Goal: Information Seeking & Learning: Learn about a topic

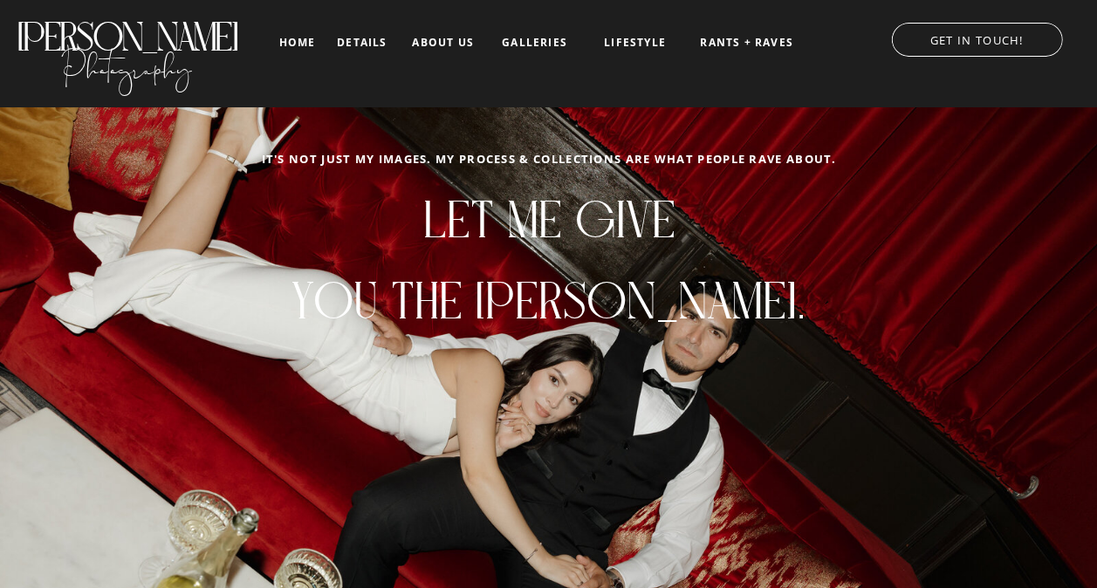
click at [524, 37] on nav "galleries" at bounding box center [534, 43] width 72 height 12
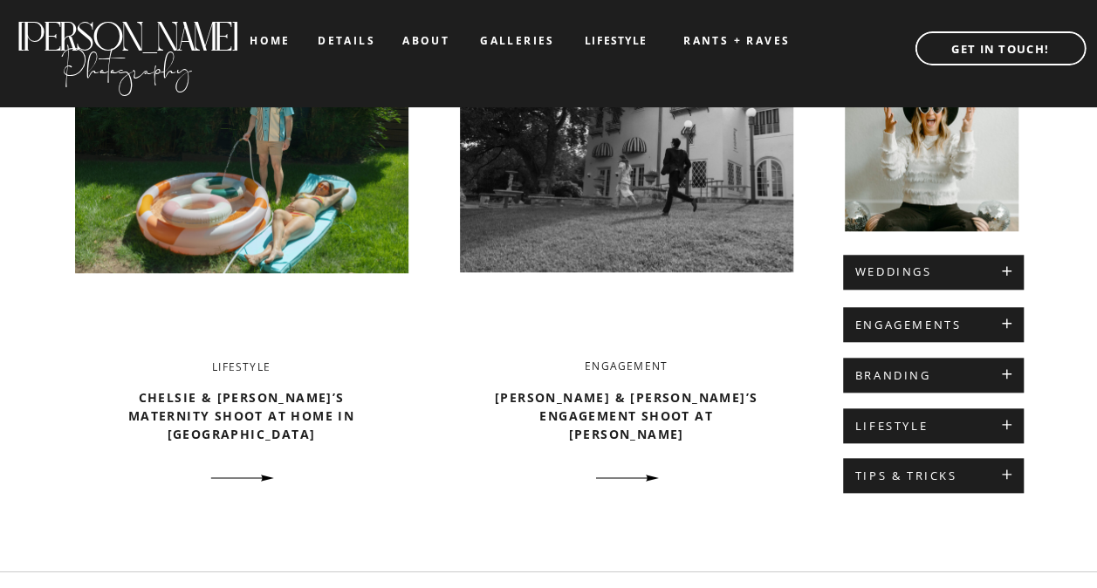
scroll to position [719, 0]
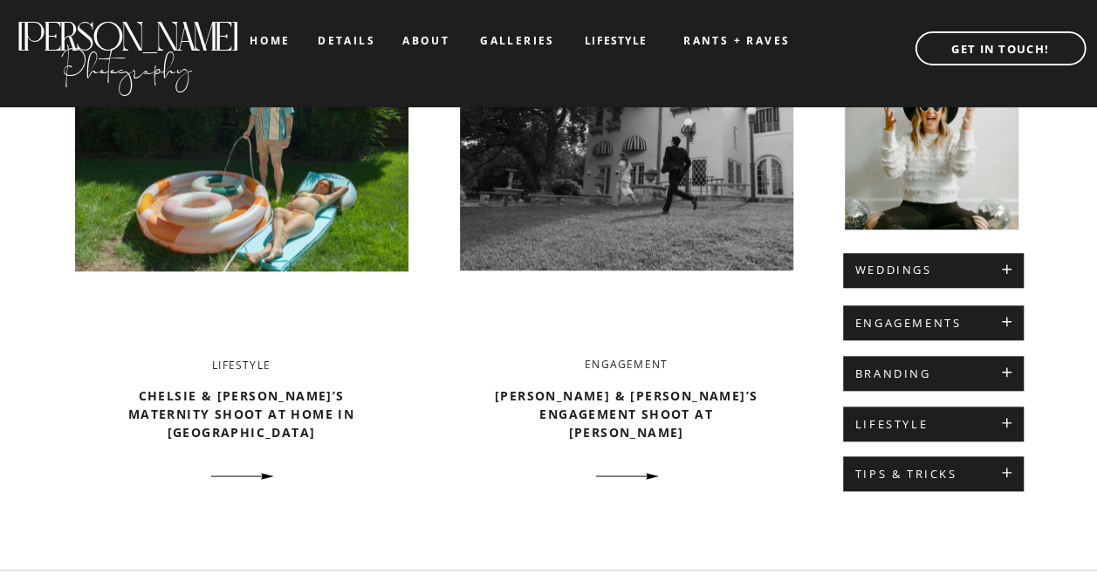
click at [944, 314] on div at bounding box center [933, 322] width 181 height 35
click at [1009, 324] on h2 "ENGAGEMENTS" at bounding box center [933, 324] width 156 height 14
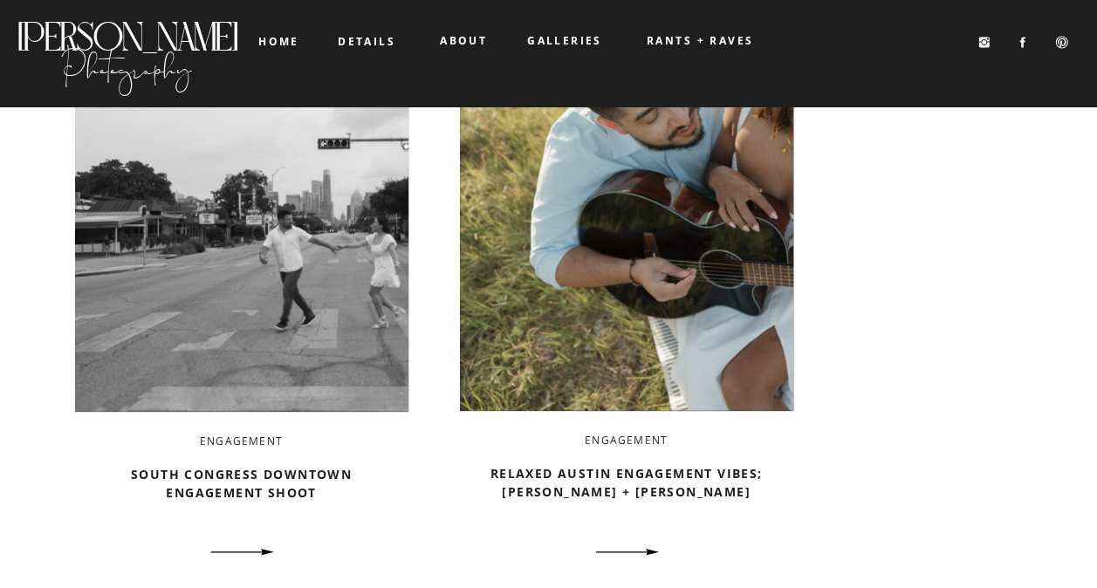
scroll to position [2178, 0]
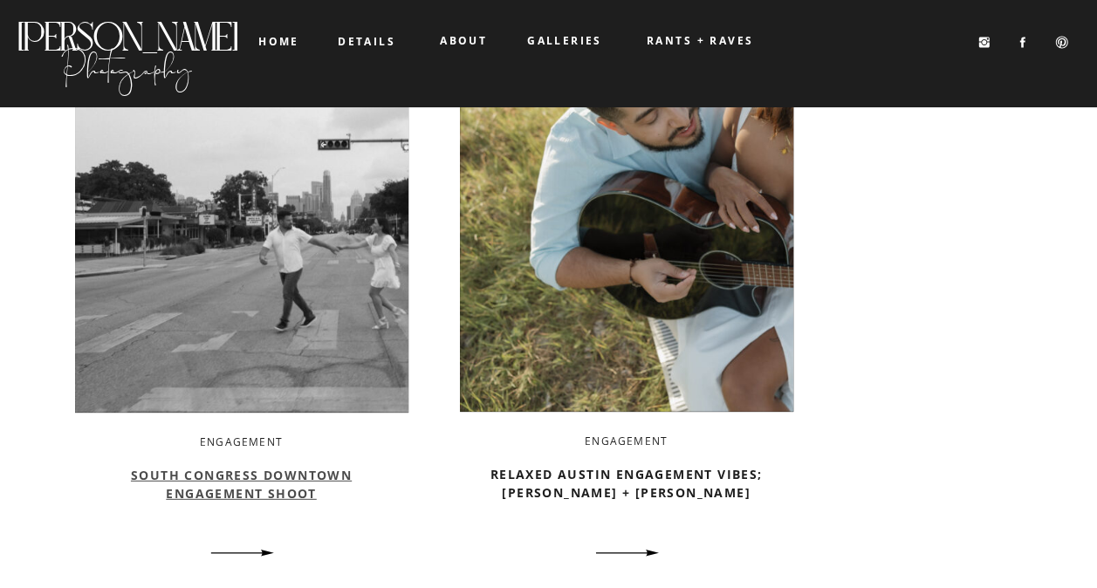
click at [274, 487] on link "South Congress Downtown Engagement Shoot" at bounding box center [241, 484] width 221 height 35
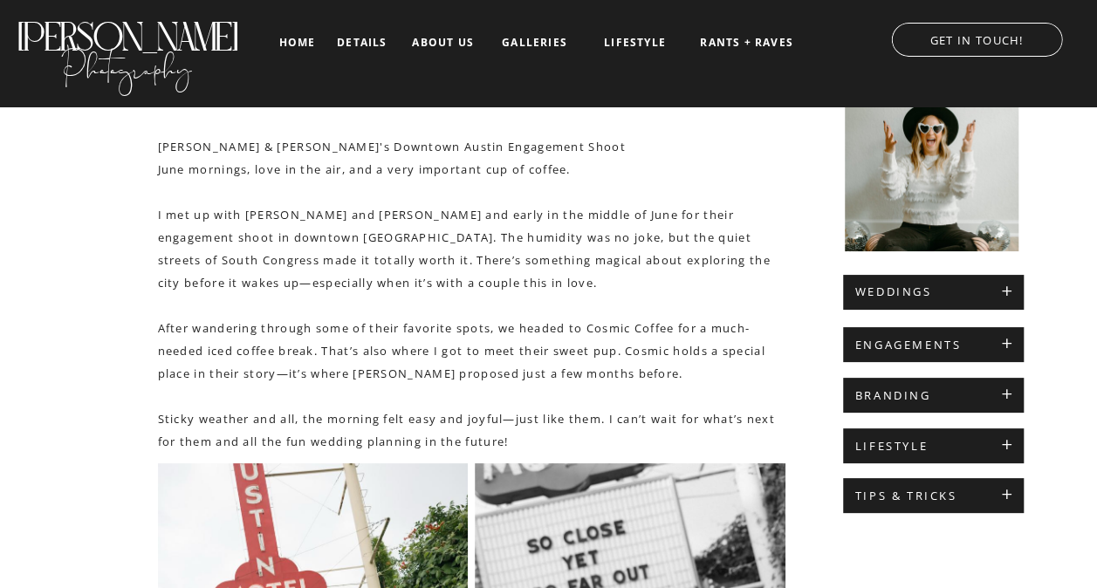
scroll to position [435, 0]
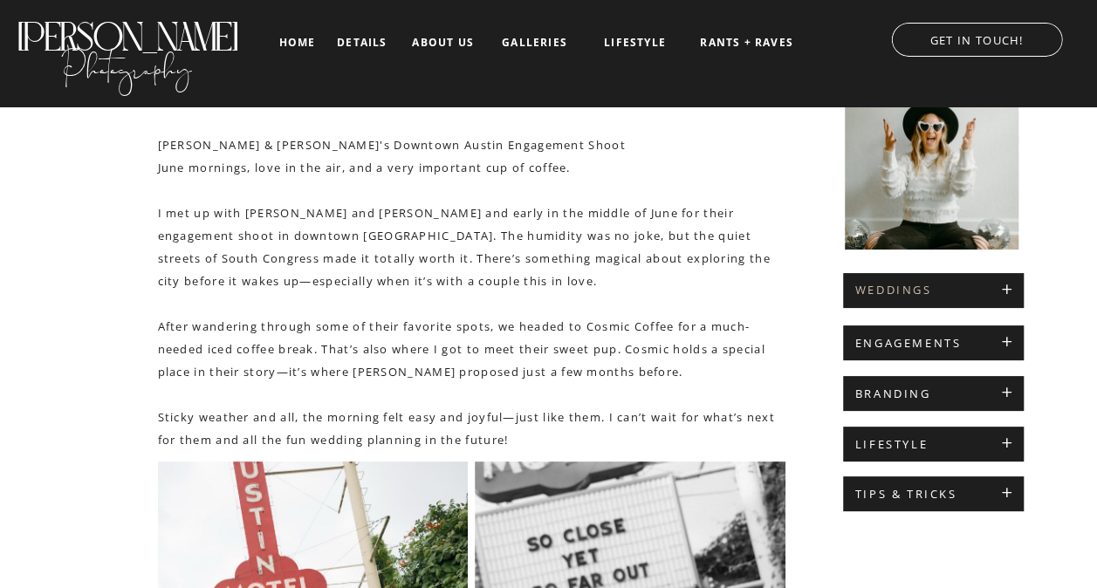
click at [1002, 290] on h2 "WEDDINGS" at bounding box center [933, 291] width 156 height 14
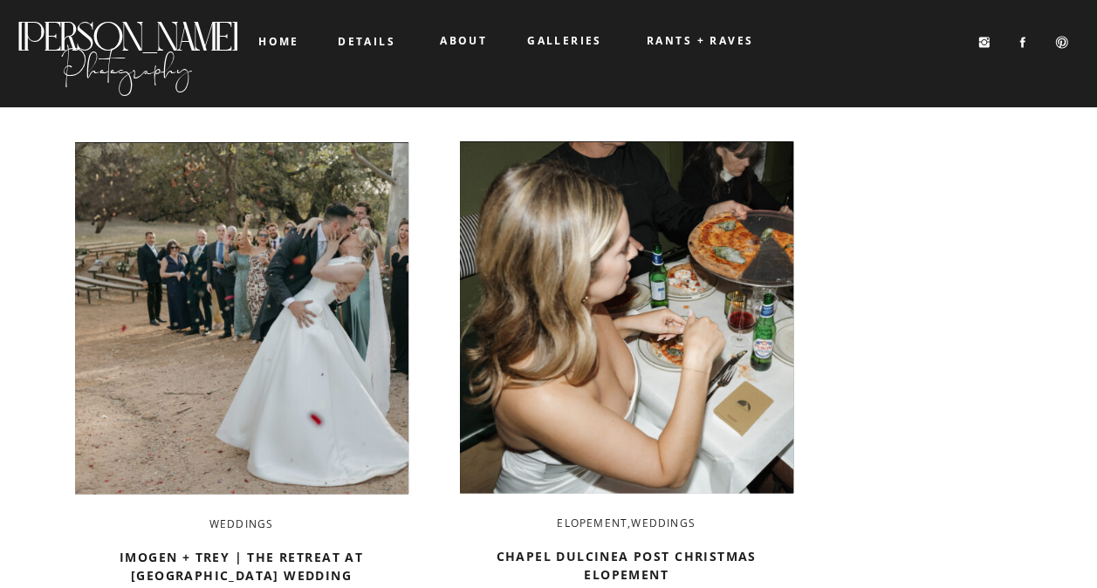
scroll to position [1416, 0]
click at [725, 39] on b "RANTS + RAVES" at bounding box center [700, 40] width 106 height 15
